Goal: Information Seeking & Learning: Learn about a topic

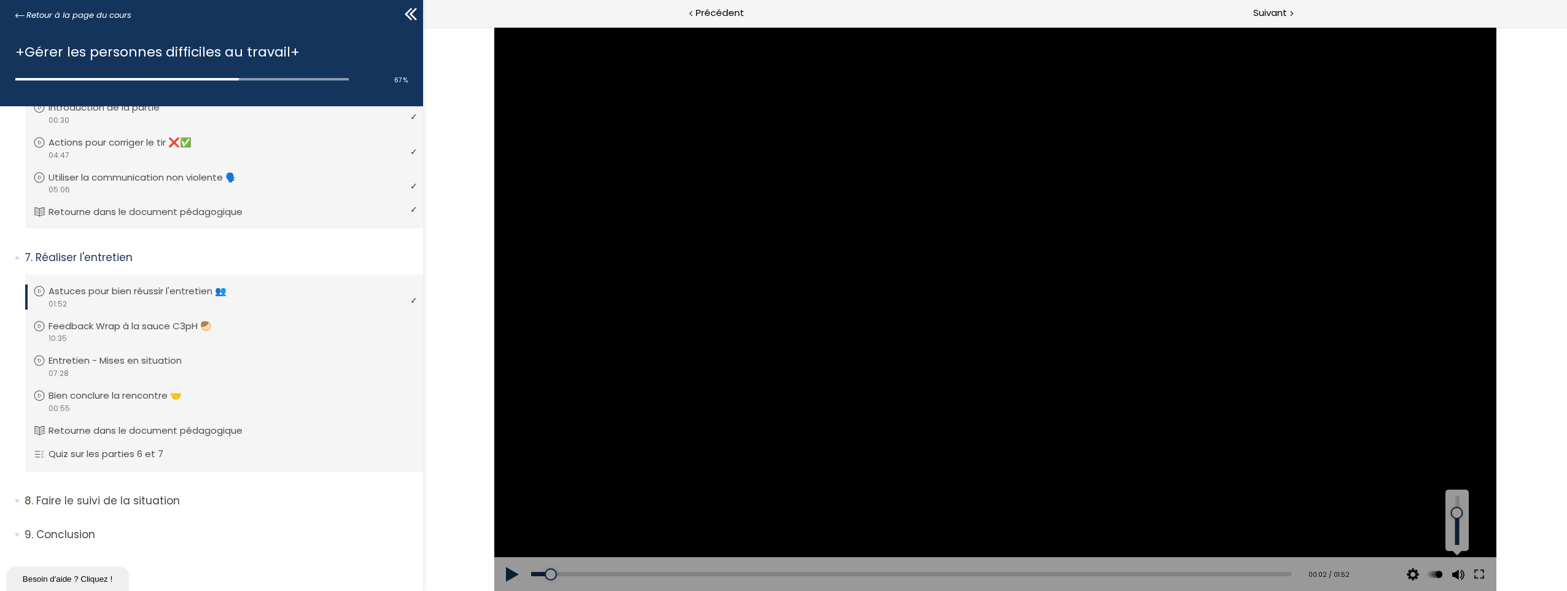
drag, startPoint x: 1454, startPoint y: 519, endPoint x: 1453, endPoint y: 513, distance: 6.3
click at [1456, 513] on div at bounding box center [1456, 513] width 0 height 0
click at [511, 570] on button at bounding box center [512, 574] width 37 height 34
click at [509, 576] on button at bounding box center [512, 574] width 37 height 34
click at [510, 572] on button at bounding box center [512, 574] width 37 height 34
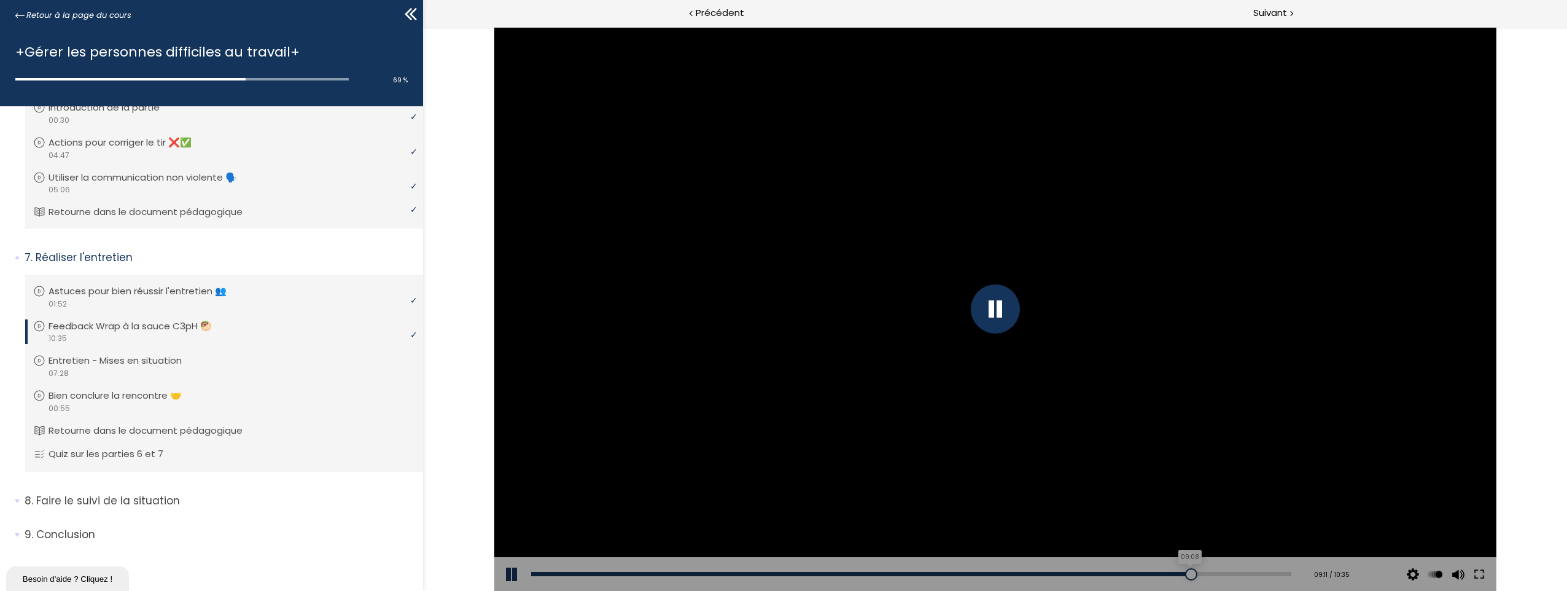
drag, startPoint x: 1200, startPoint y: 570, endPoint x: 1180, endPoint y: 569, distance: 19.7
click at [1185, 569] on div at bounding box center [1191, 574] width 12 height 12
drag, startPoint x: 1184, startPoint y: 570, endPoint x: 1170, endPoint y: 574, distance: 15.3
click at [1173, 574] on div at bounding box center [1179, 574] width 12 height 12
drag, startPoint x: 1178, startPoint y: 573, endPoint x: 1155, endPoint y: 573, distance: 22.7
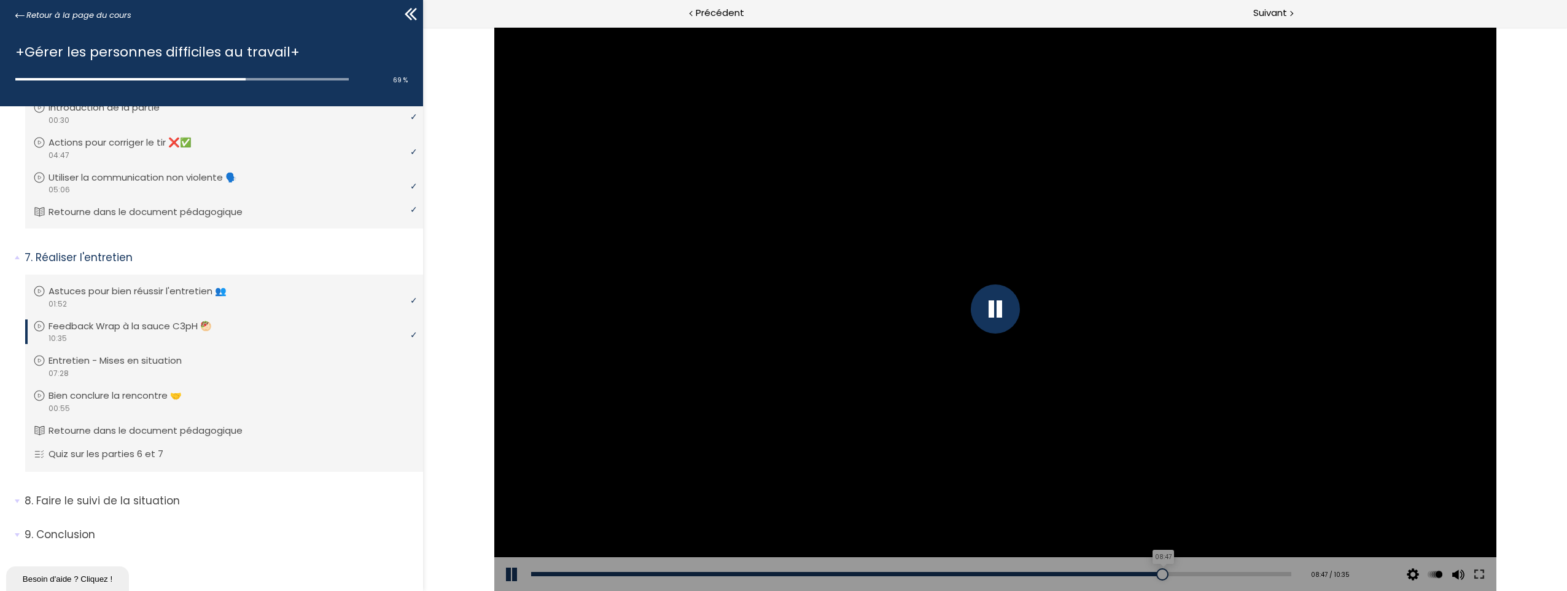
click at [1156, 573] on div at bounding box center [1162, 574] width 12 height 12
click at [510, 568] on button at bounding box center [512, 574] width 37 height 34
click at [507, 576] on button at bounding box center [512, 574] width 37 height 34
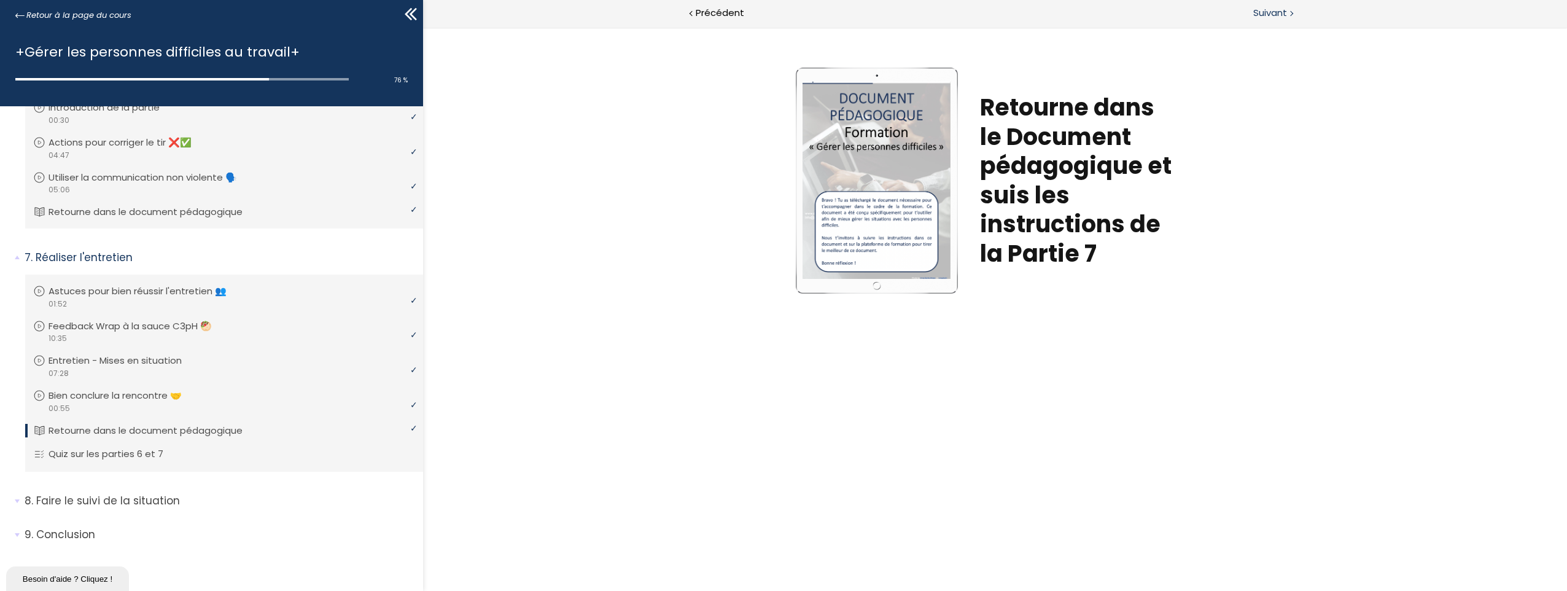
click at [1270, 9] on span "Suivant" at bounding box center [1270, 13] width 34 height 15
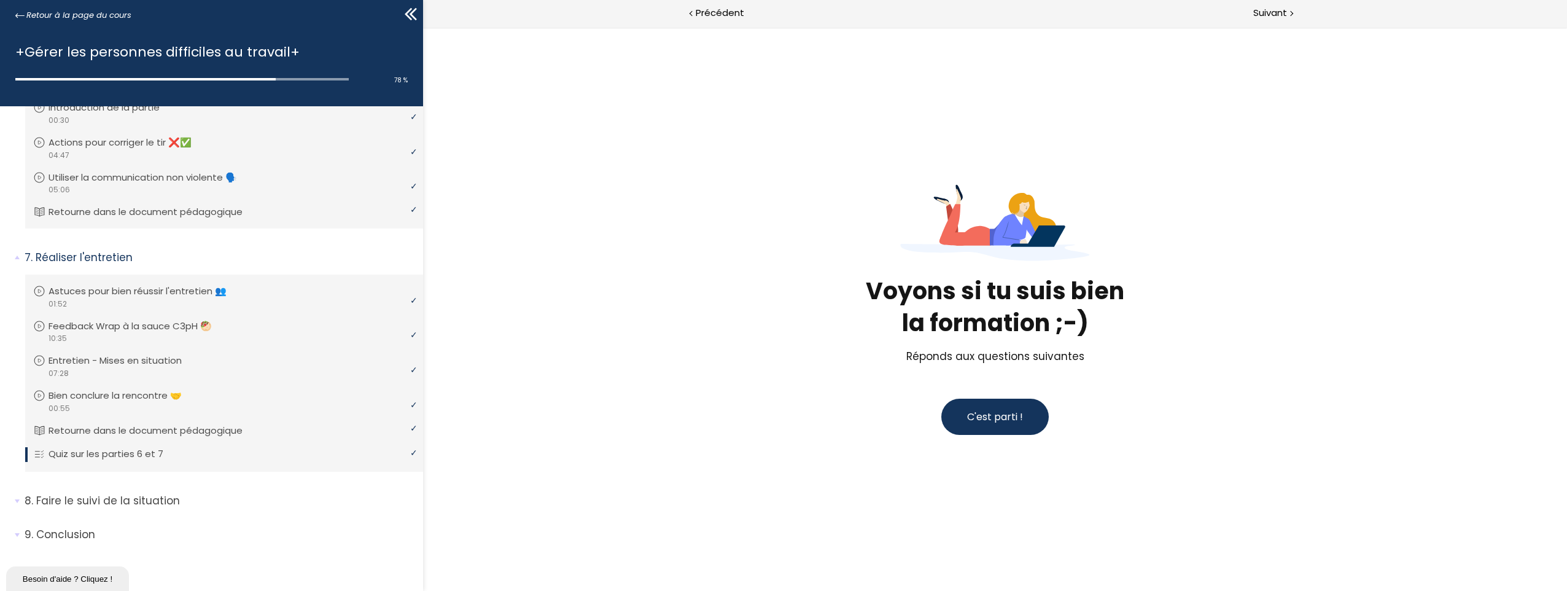
click at [1000, 424] on span "C'est parti !" at bounding box center [995, 416] width 56 height 15
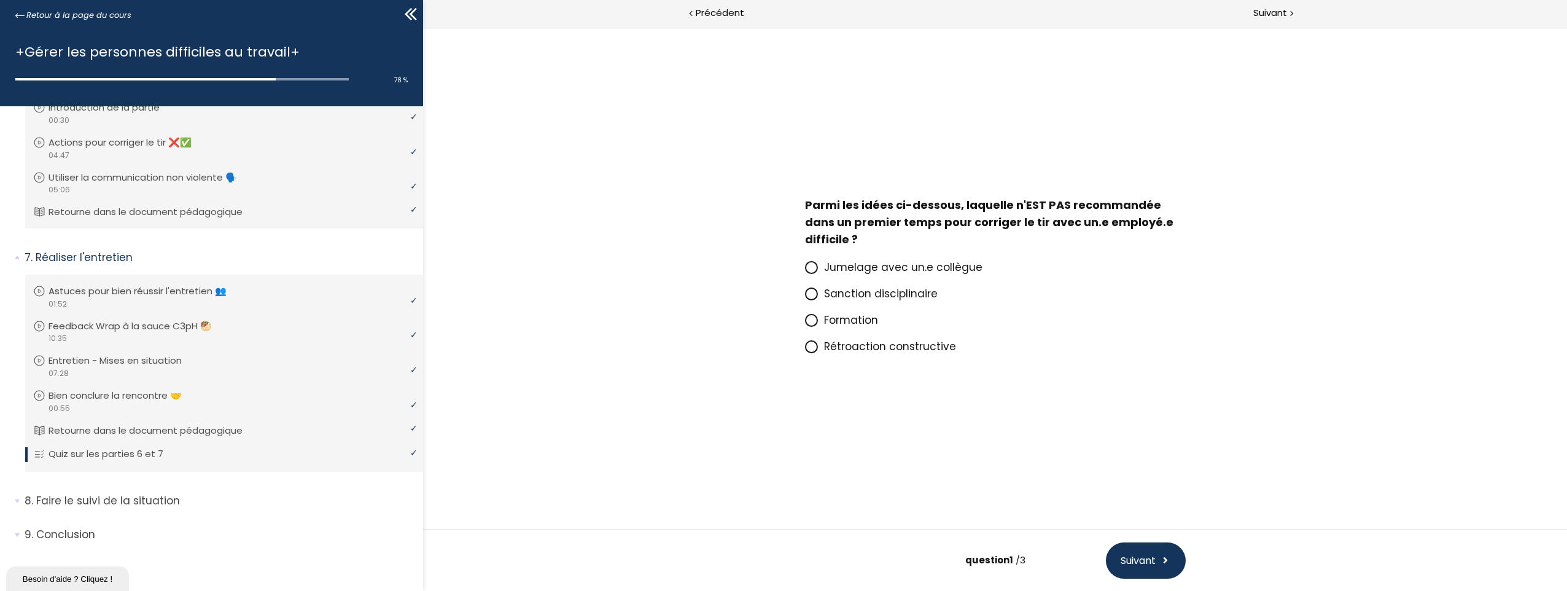
click at [809, 262] on icon at bounding box center [811, 267] width 10 height 10
click at [805, 271] on input "Jumelage avec un.e collègue" at bounding box center [805, 271] width 0 height 0
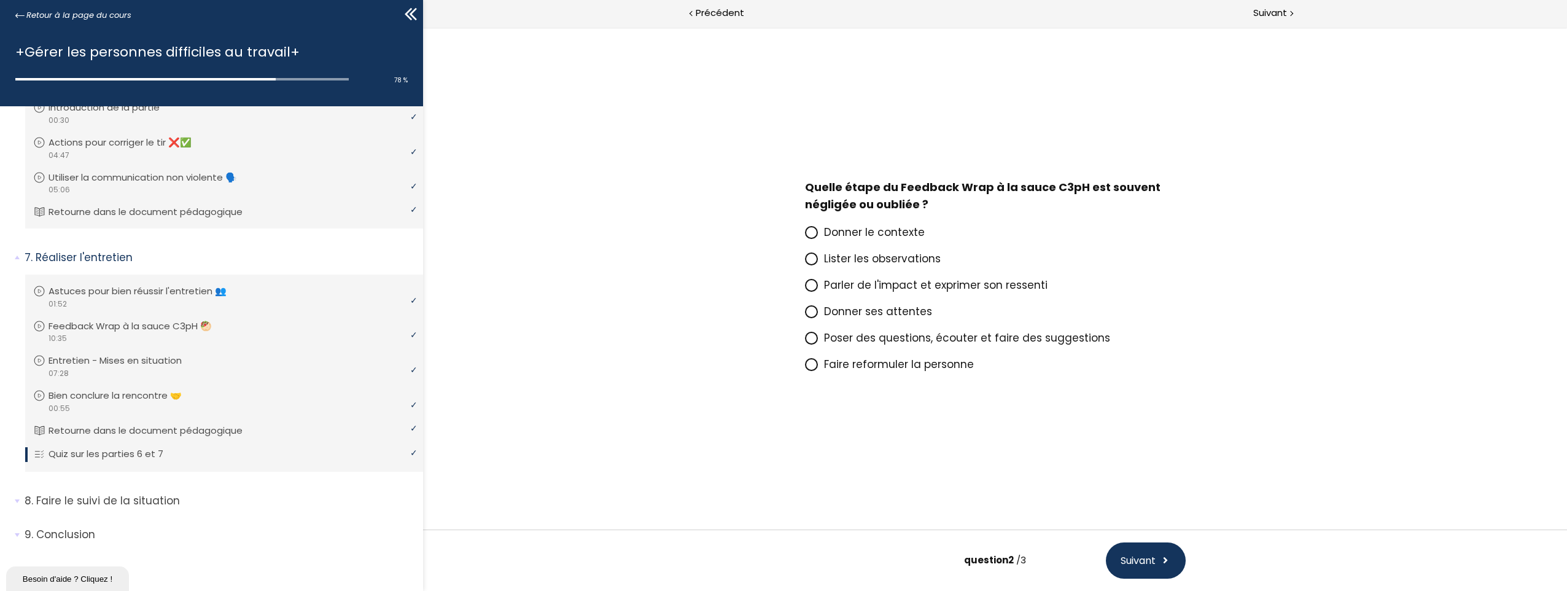
click at [808, 362] on icon at bounding box center [810, 363] width 7 height 7
click at [805, 368] on input "Faire reformuler la personne" at bounding box center [805, 368] width 0 height 0
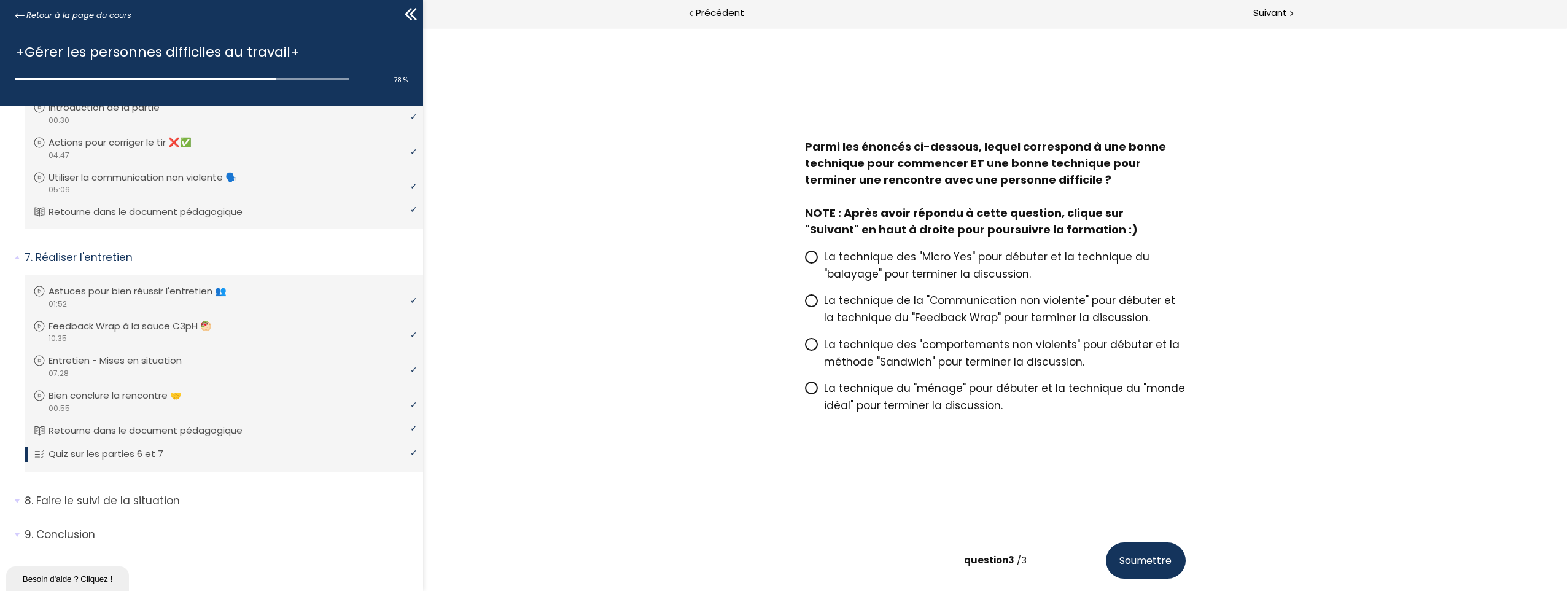
click at [812, 297] on icon at bounding box center [810, 300] width 7 height 7
click at [805, 304] on input "La technique de la "Communication non violente" pour débuter et la technique du…" at bounding box center [805, 304] width 0 height 0
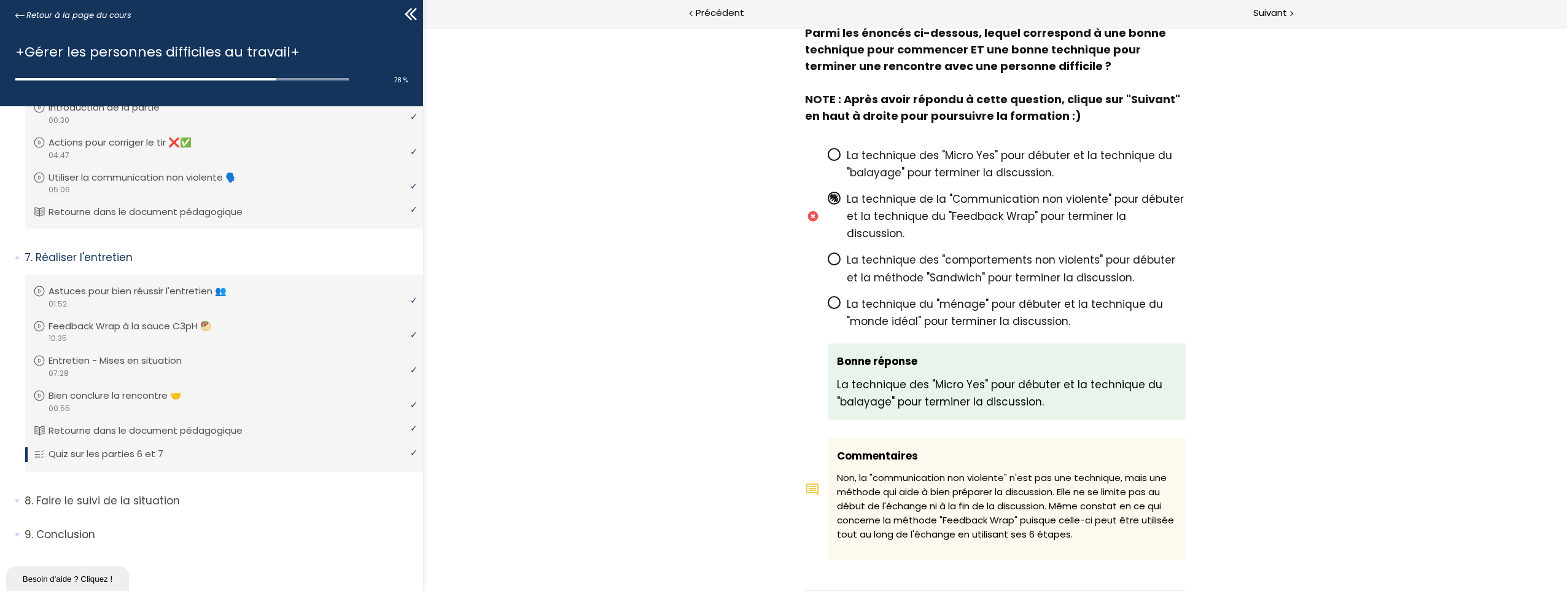
scroll to position [1154, 0]
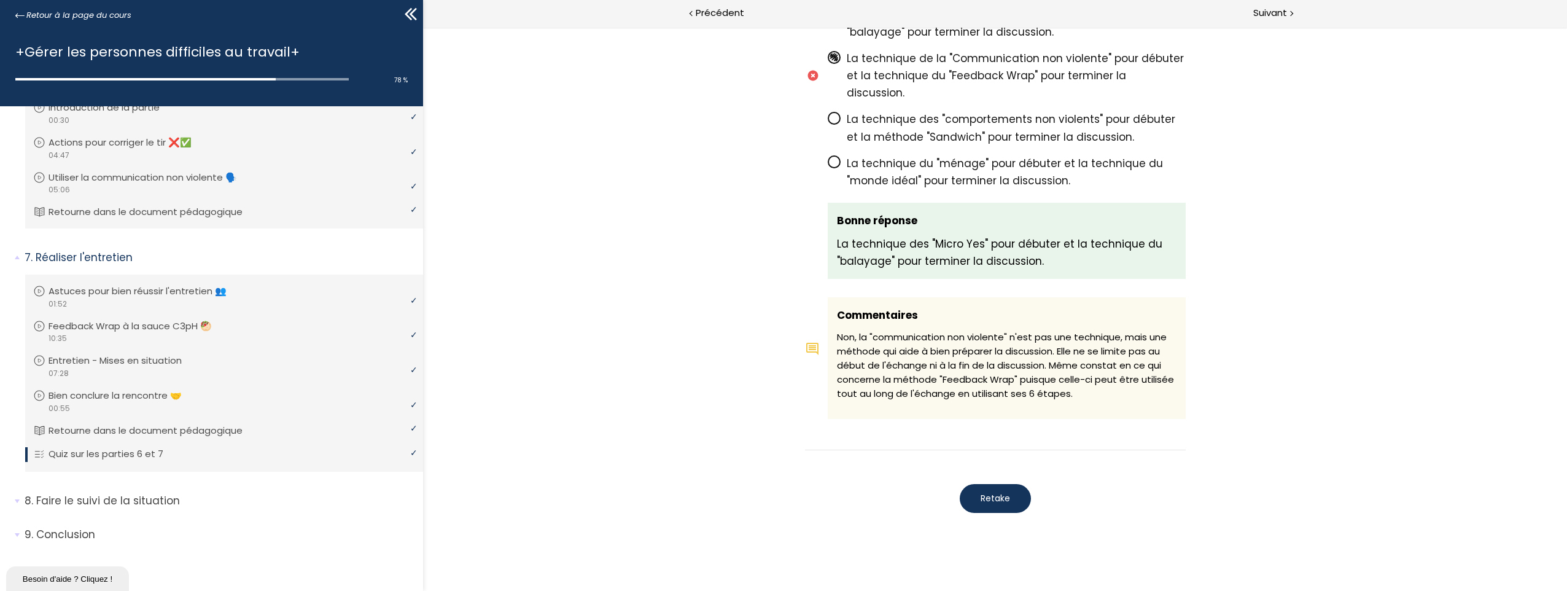
click at [996, 492] on span "Retake" at bounding box center [994, 498] width 29 height 13
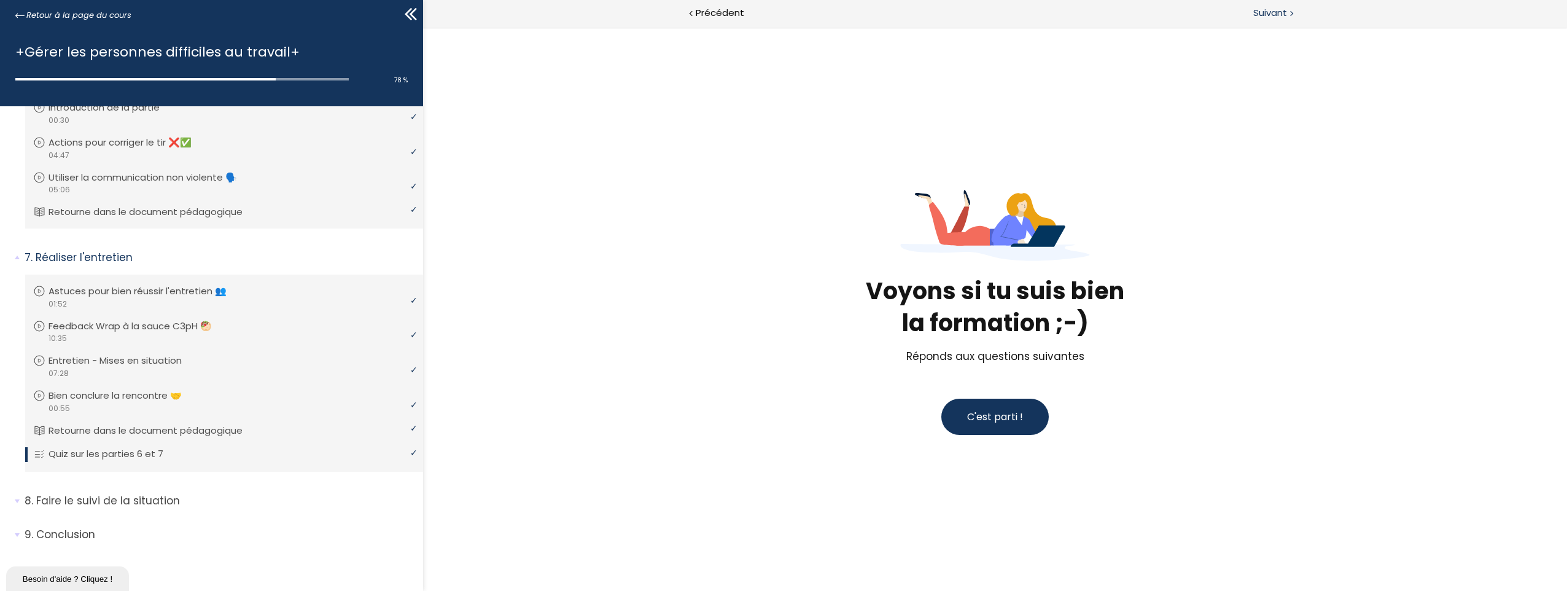
click at [1257, 14] on span "Suivant" at bounding box center [1270, 13] width 34 height 15
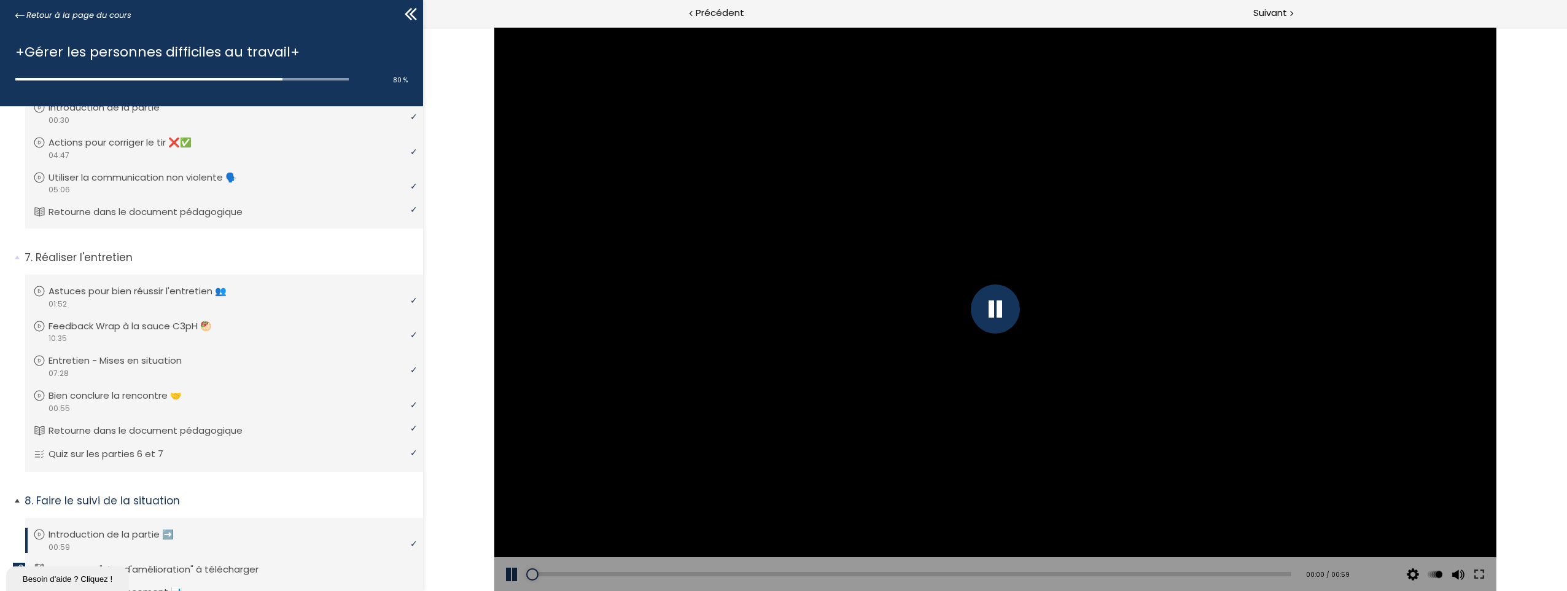
scroll to position [402, 0]
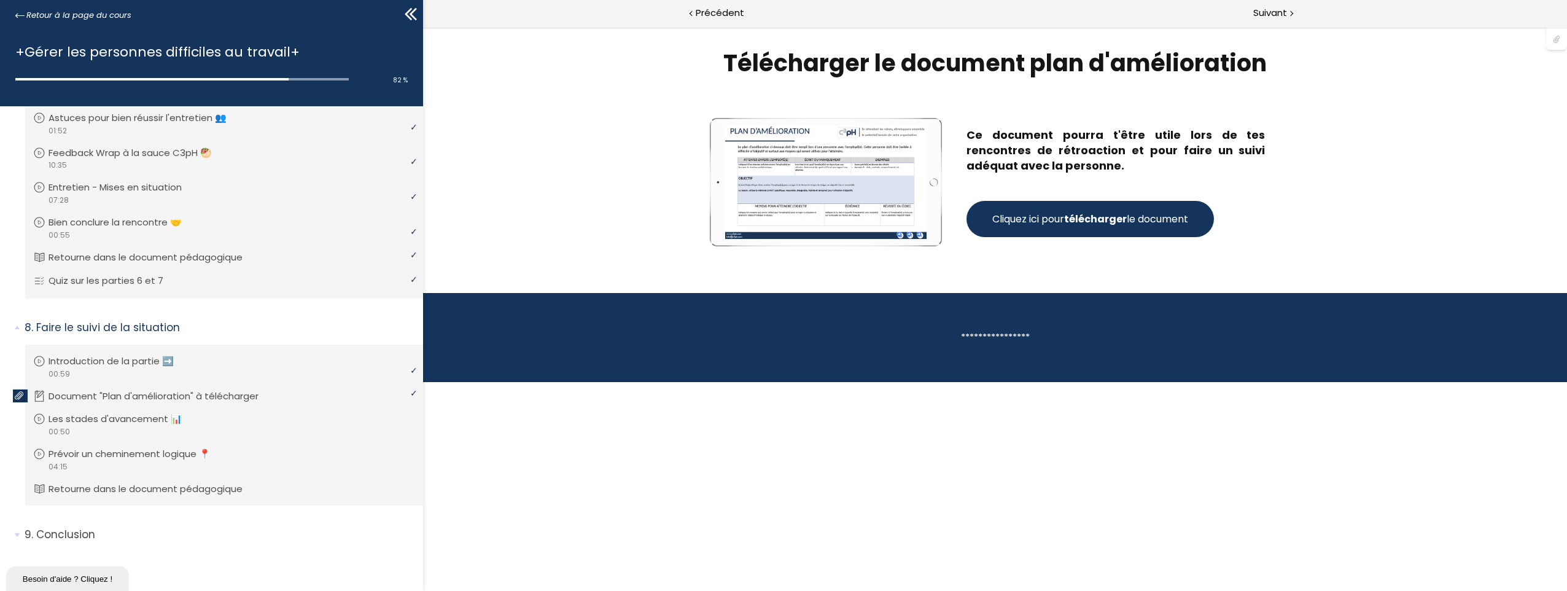
click at [1108, 222] on strong "télécharger" at bounding box center [1095, 219] width 63 height 14
click at [1273, 6] on span "Suivant" at bounding box center [1270, 13] width 34 height 15
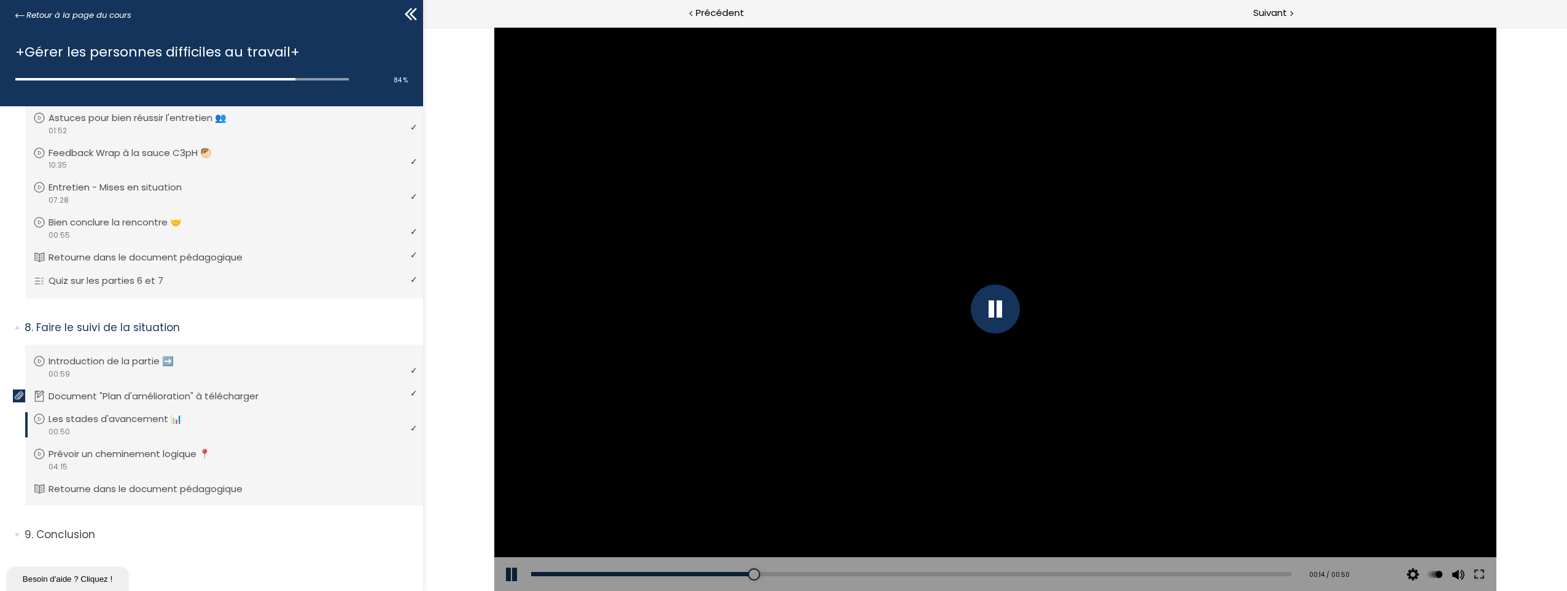
click at [511, 569] on button at bounding box center [512, 574] width 37 height 34
click at [504, 569] on button at bounding box center [512, 574] width 37 height 34
drag, startPoint x: 998, startPoint y: 572, endPoint x: 907, endPoint y: 564, distance: 90.7
click at [907, 564] on div "Add chapter 00:25" at bounding box center [911, 574] width 761 height 34
drag, startPoint x: 923, startPoint y: 568, endPoint x: 718, endPoint y: 557, distance: 205.4
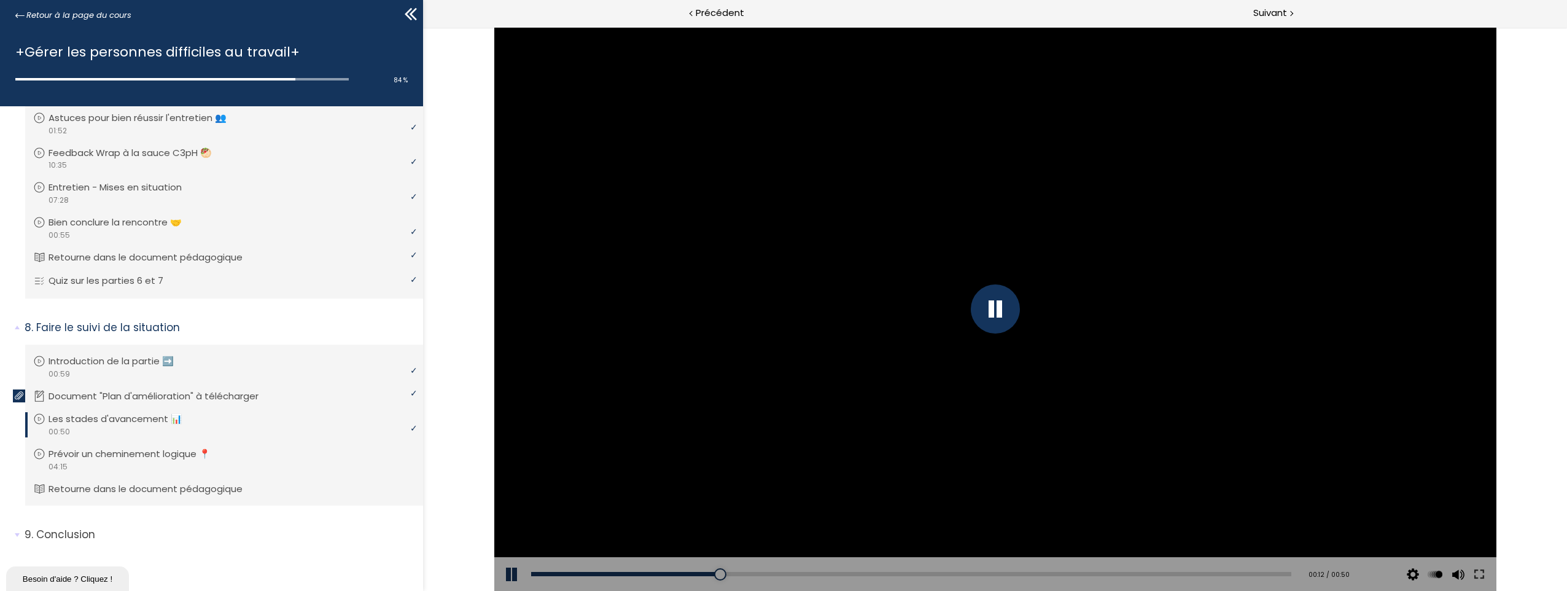
click at [718, 557] on div "Add chapter 00:12" at bounding box center [911, 574] width 761 height 34
drag, startPoint x: 728, startPoint y: 574, endPoint x: 610, endPoint y: 562, distance: 119.1
click at [610, 562] on div "Add chapter 00:05" at bounding box center [911, 574] width 761 height 34
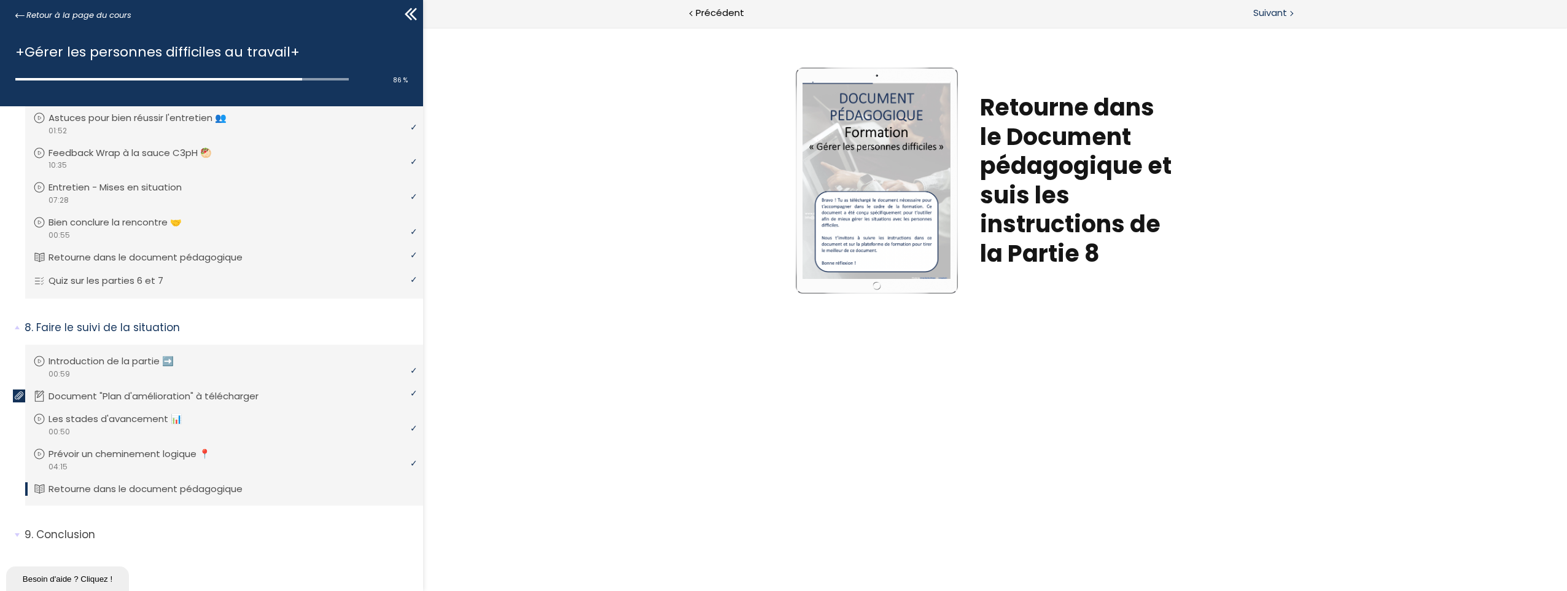
click at [1273, 14] on span "Suivant" at bounding box center [1270, 13] width 34 height 15
click at [1273, 10] on span "Suivant" at bounding box center [1270, 13] width 34 height 15
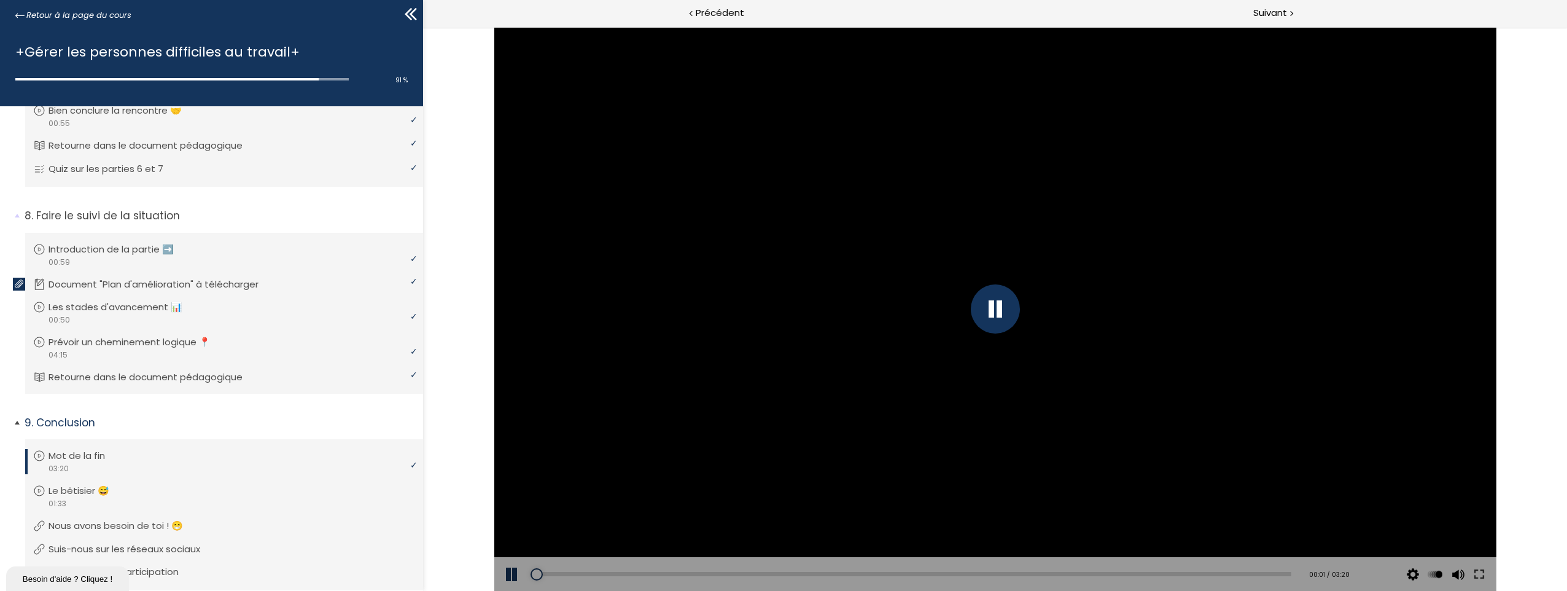
scroll to position [565, 0]
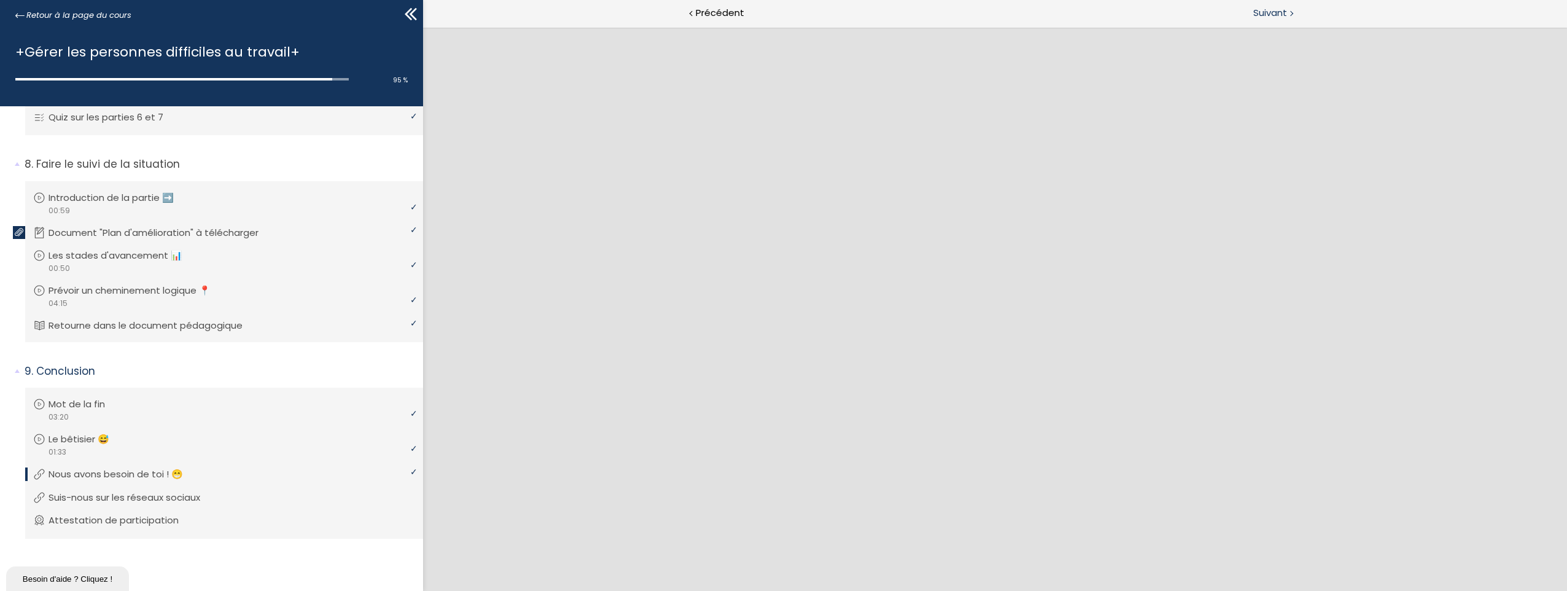
click at [1270, 7] on span "Suivant" at bounding box center [1270, 13] width 34 height 15
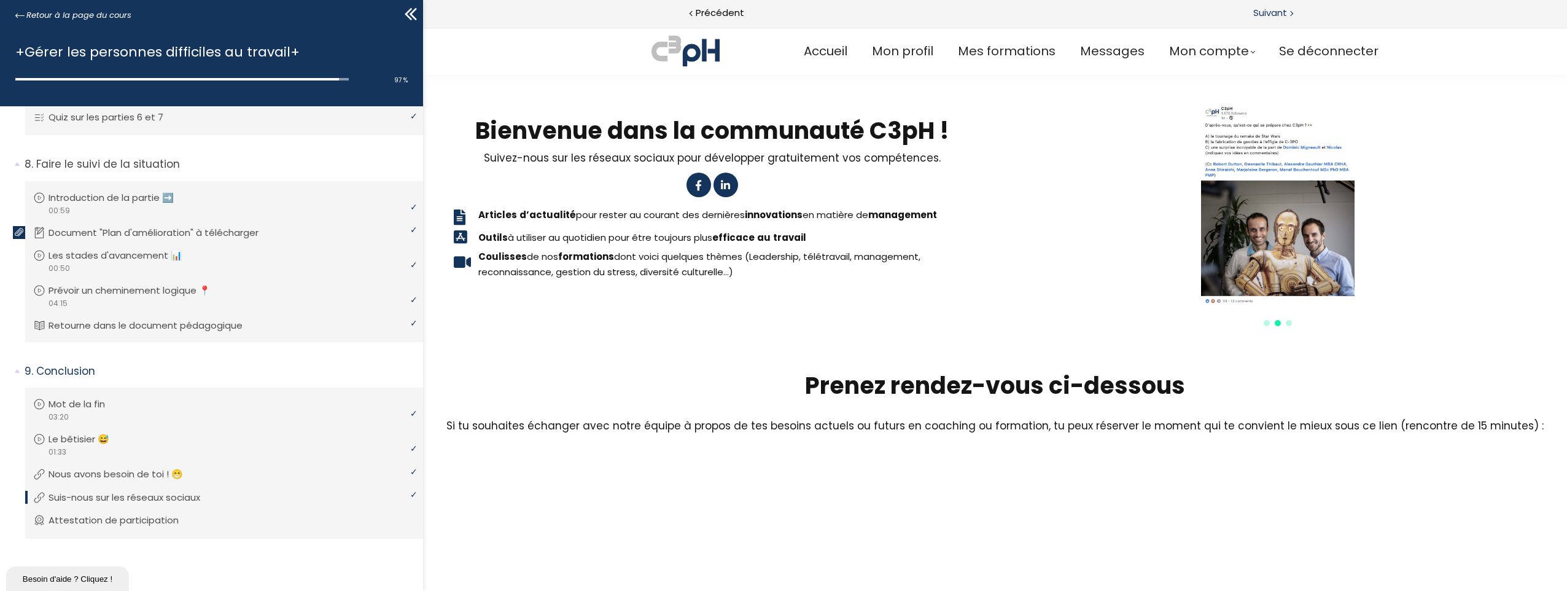
click at [1275, 14] on span "Suivant" at bounding box center [1270, 13] width 34 height 15
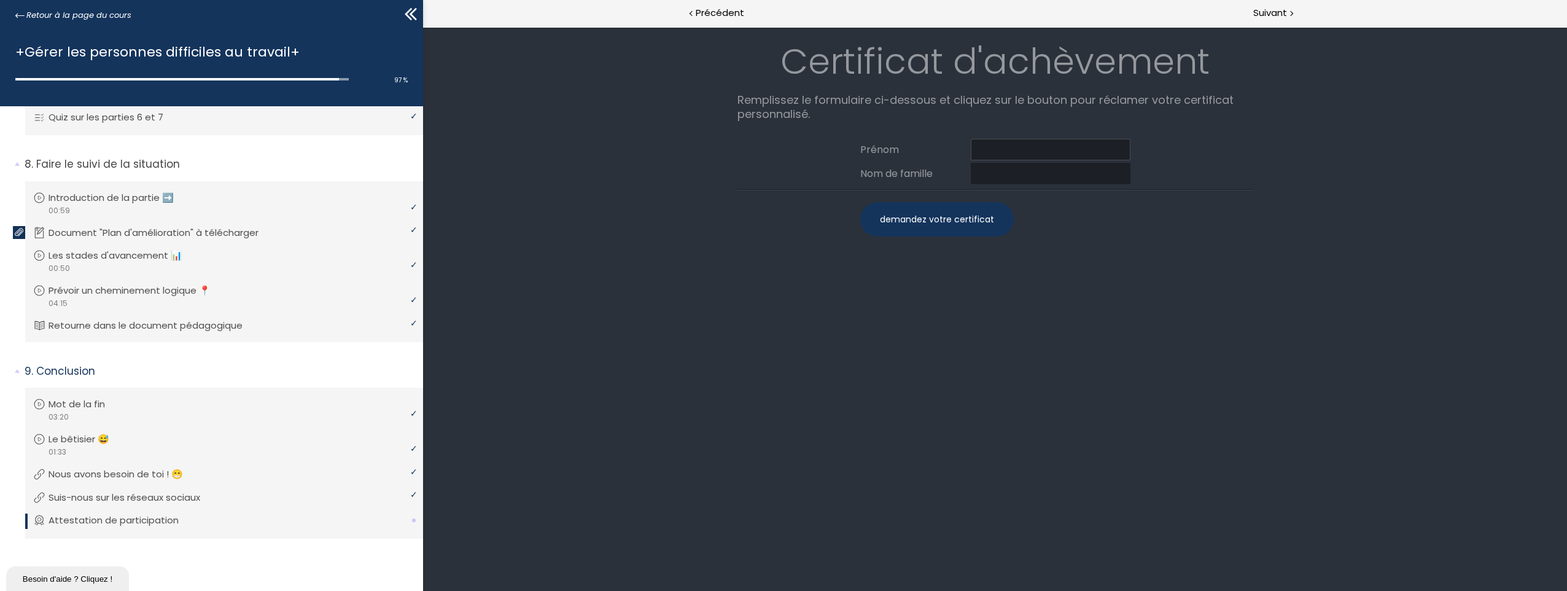
click at [1002, 155] on input at bounding box center [1051, 149] width 160 height 21
type input "Meryem"
click at [1007, 166] on input at bounding box center [1051, 173] width 160 height 21
type input "[PERSON_NAME]"
click at [949, 219] on div "demandez votre certificat" at bounding box center [936, 219] width 153 height 34
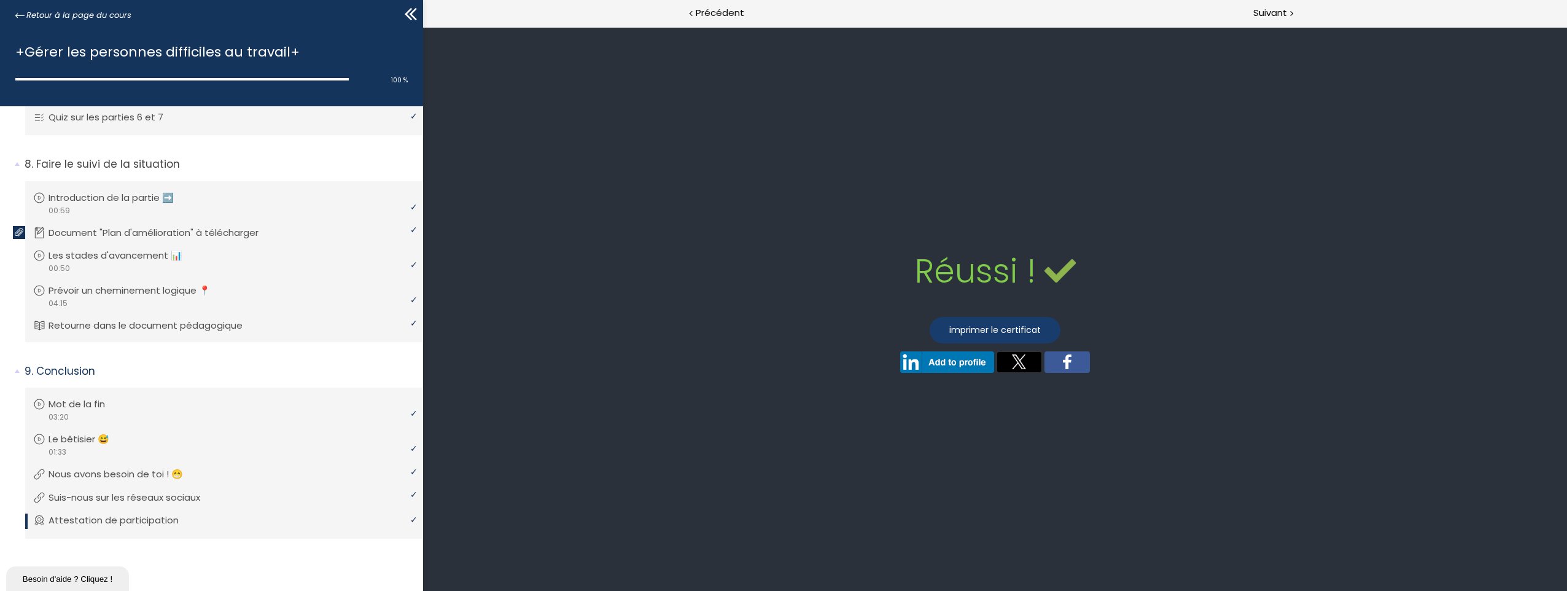
click at [999, 328] on link "imprimer le certificat" at bounding box center [994, 330] width 131 height 26
